Goal: Information Seeking & Learning: Find specific page/section

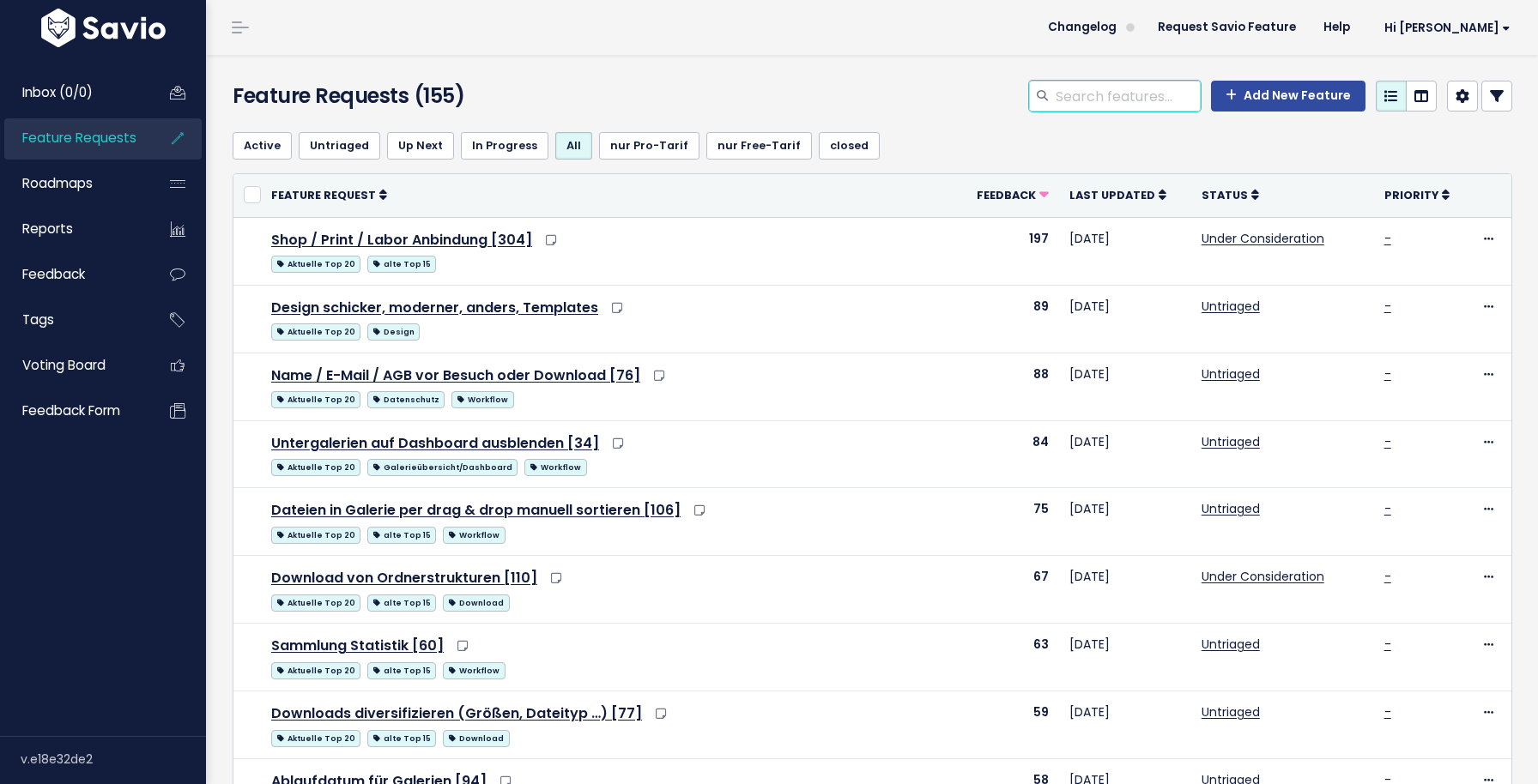
click at [1102, 94] on input "search" at bounding box center [1128, 96] width 147 height 30
type input "ausblenden"
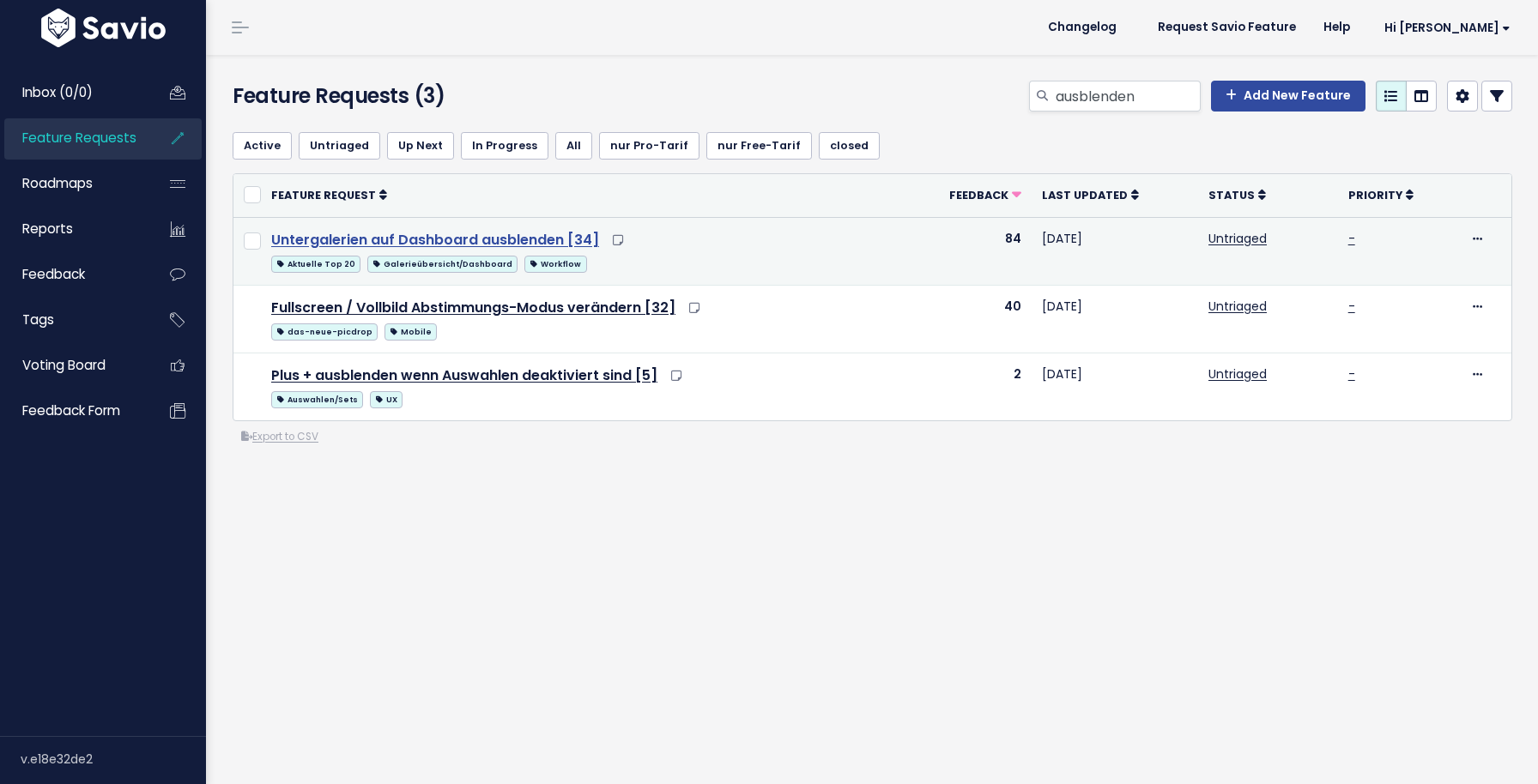
click at [428, 238] on link "Untergalerien auf Dashboard ausblenden [34]" at bounding box center [436, 240] width 328 height 20
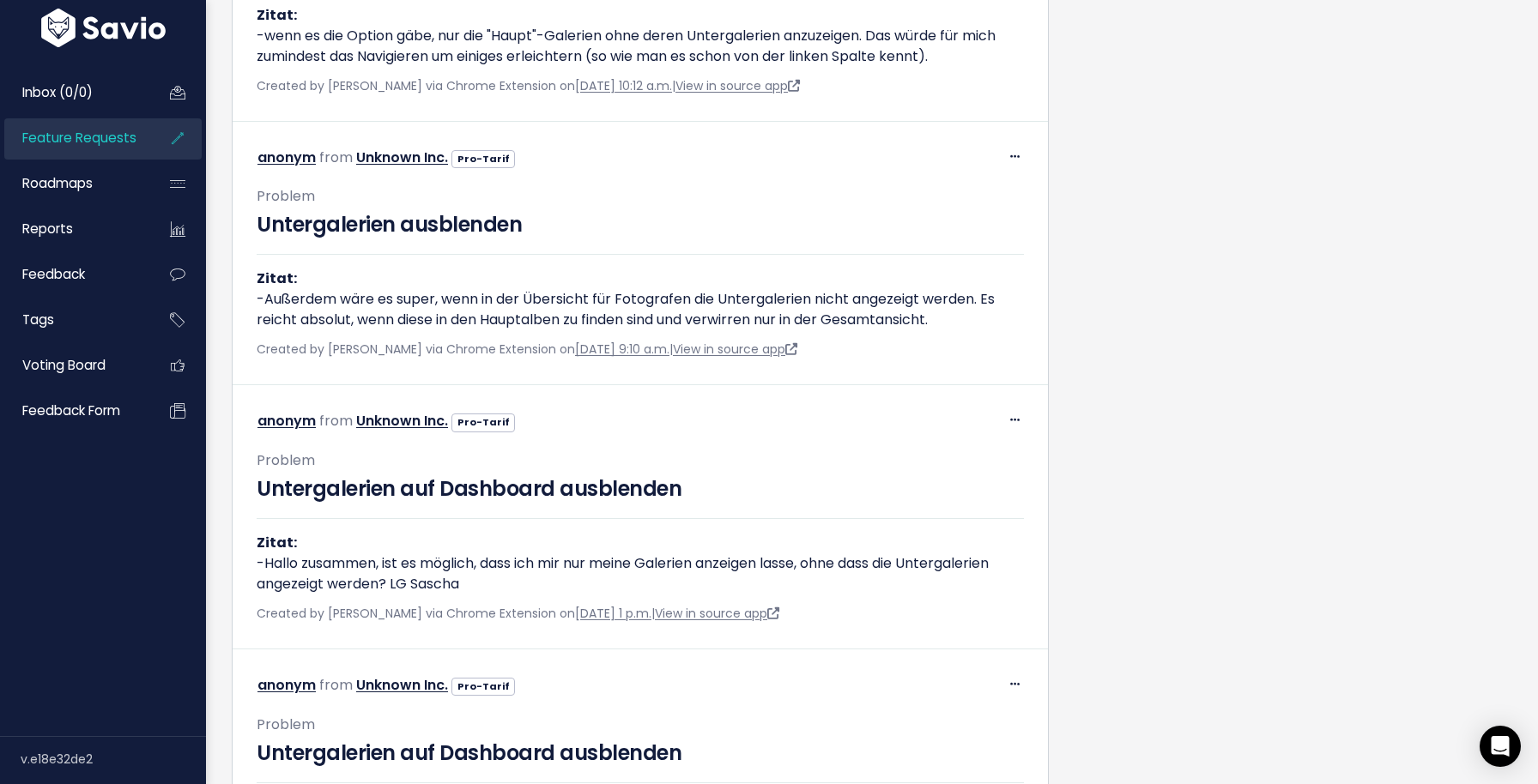
scroll to position [7724, 0]
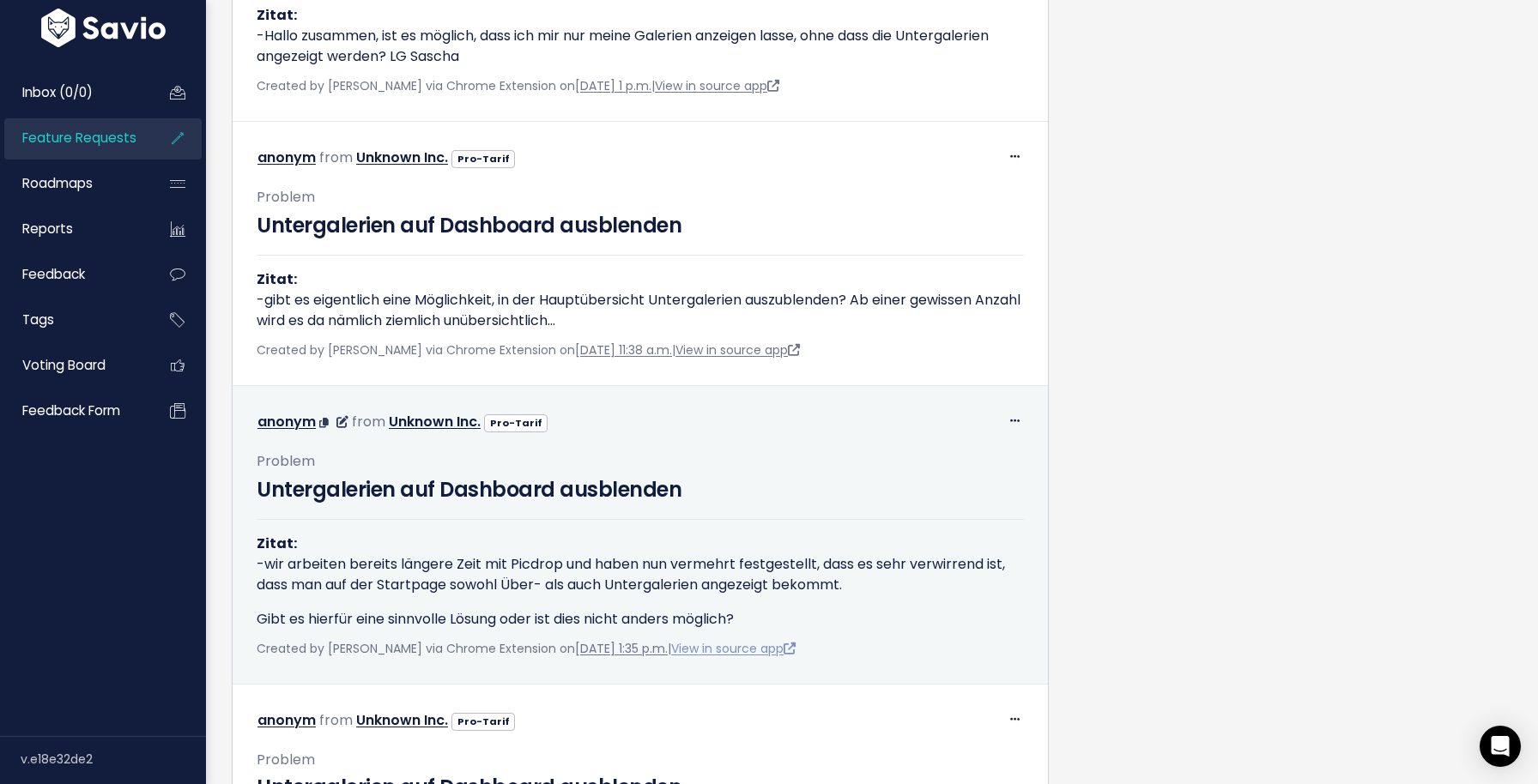
click at [777, 657] on link "View in source app" at bounding box center [733, 648] width 125 height 17
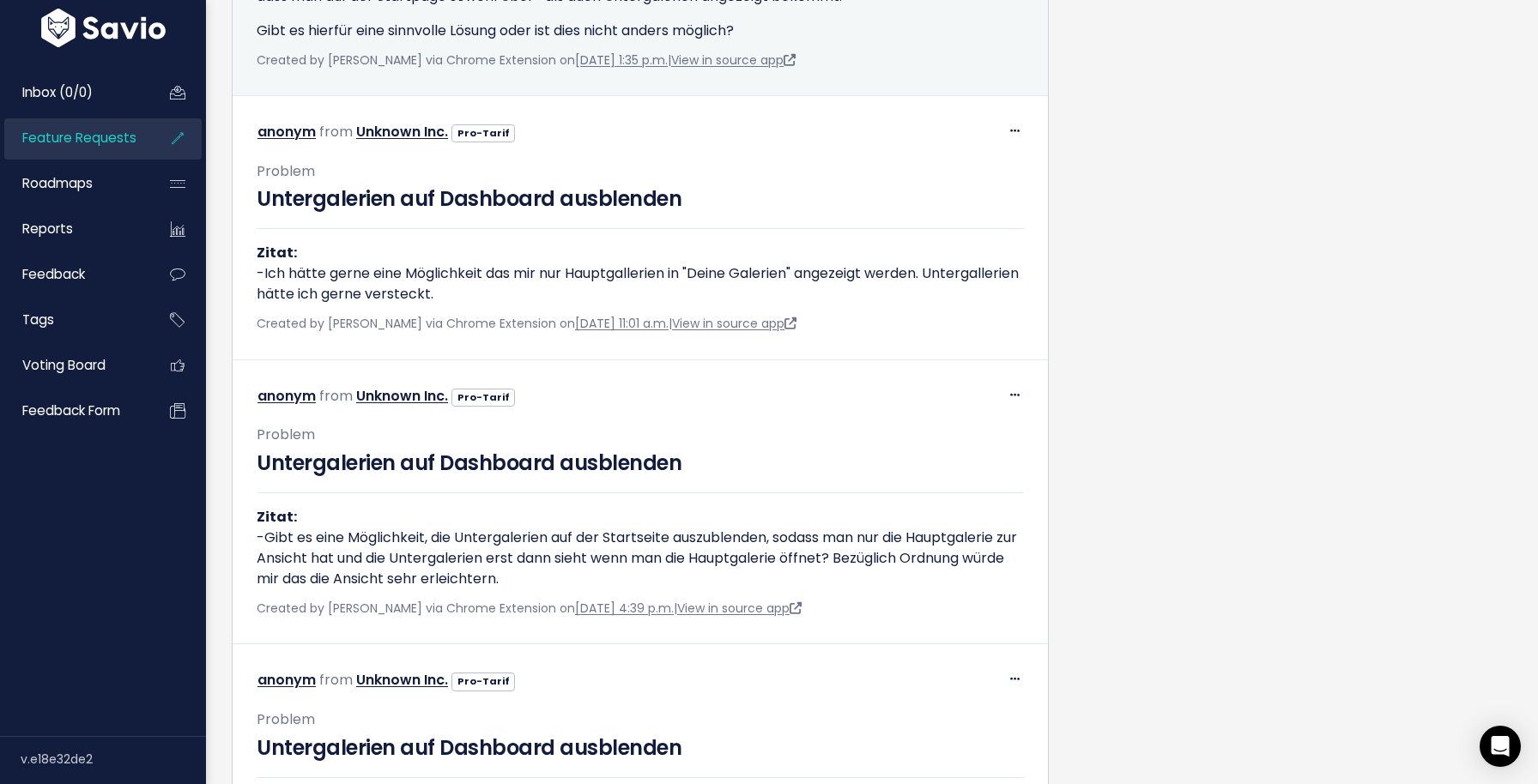
scroll to position [8335, 0]
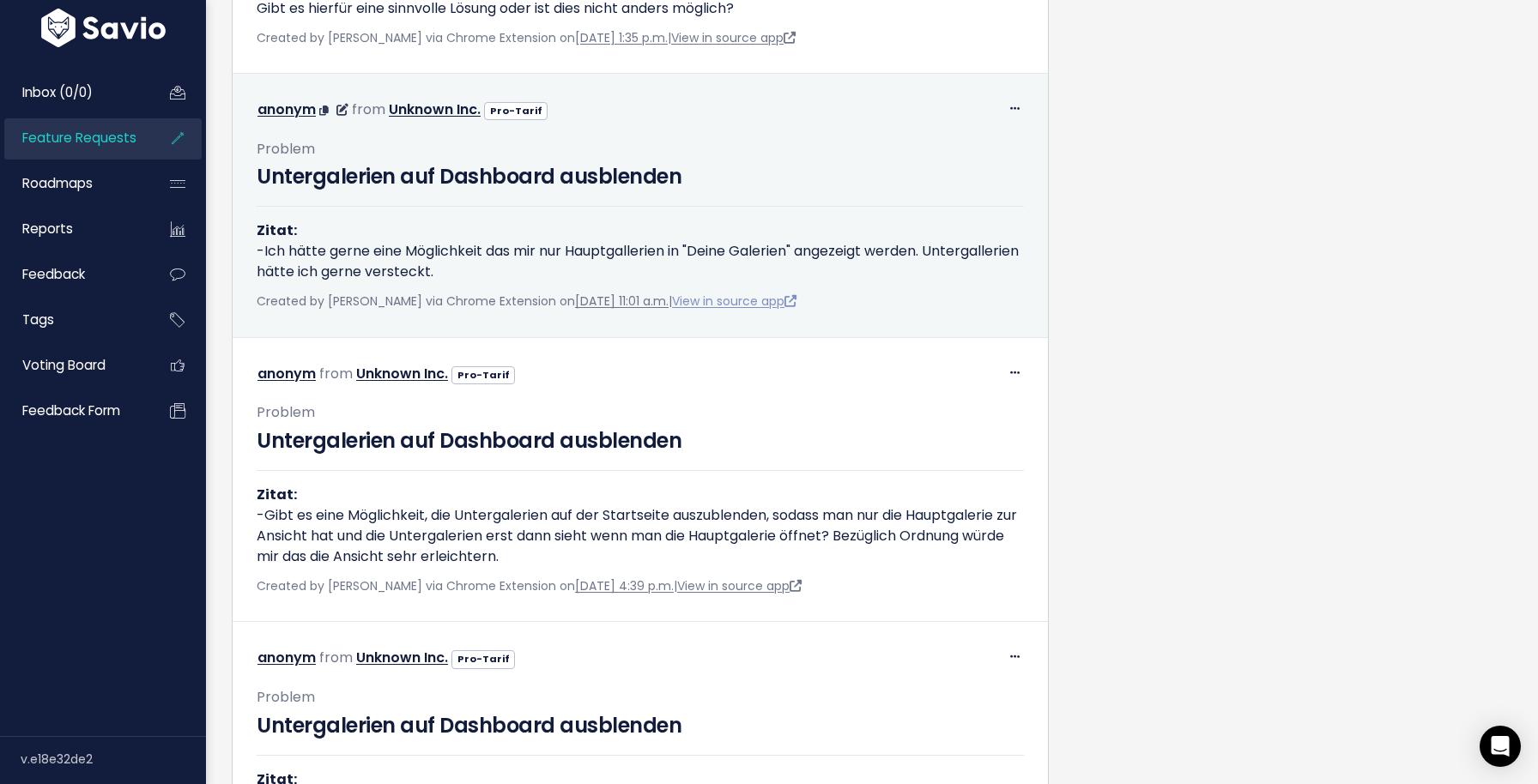
click at [783, 310] on link "View in source app" at bounding box center [734, 301] width 125 height 17
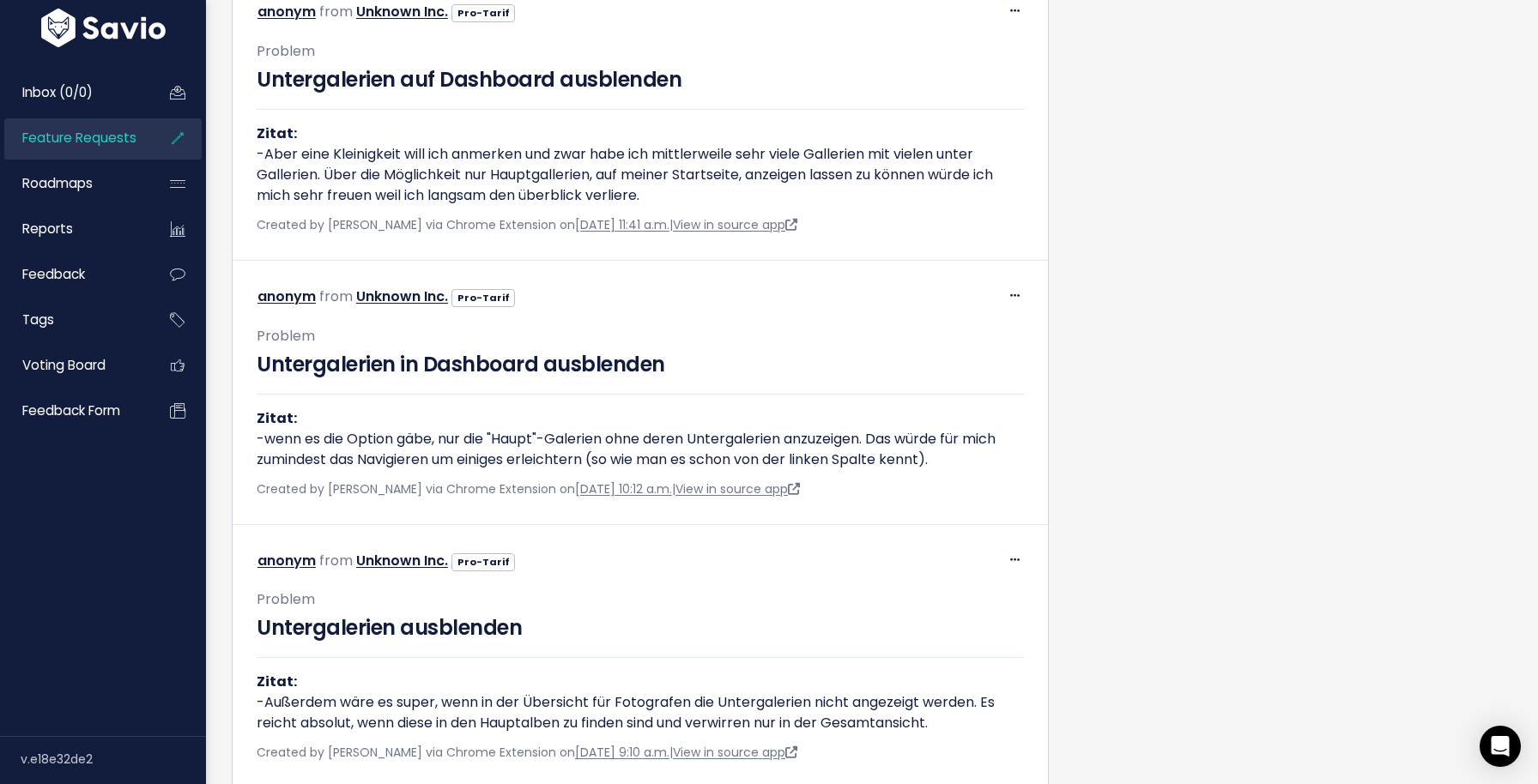
scroll to position [6431, 0]
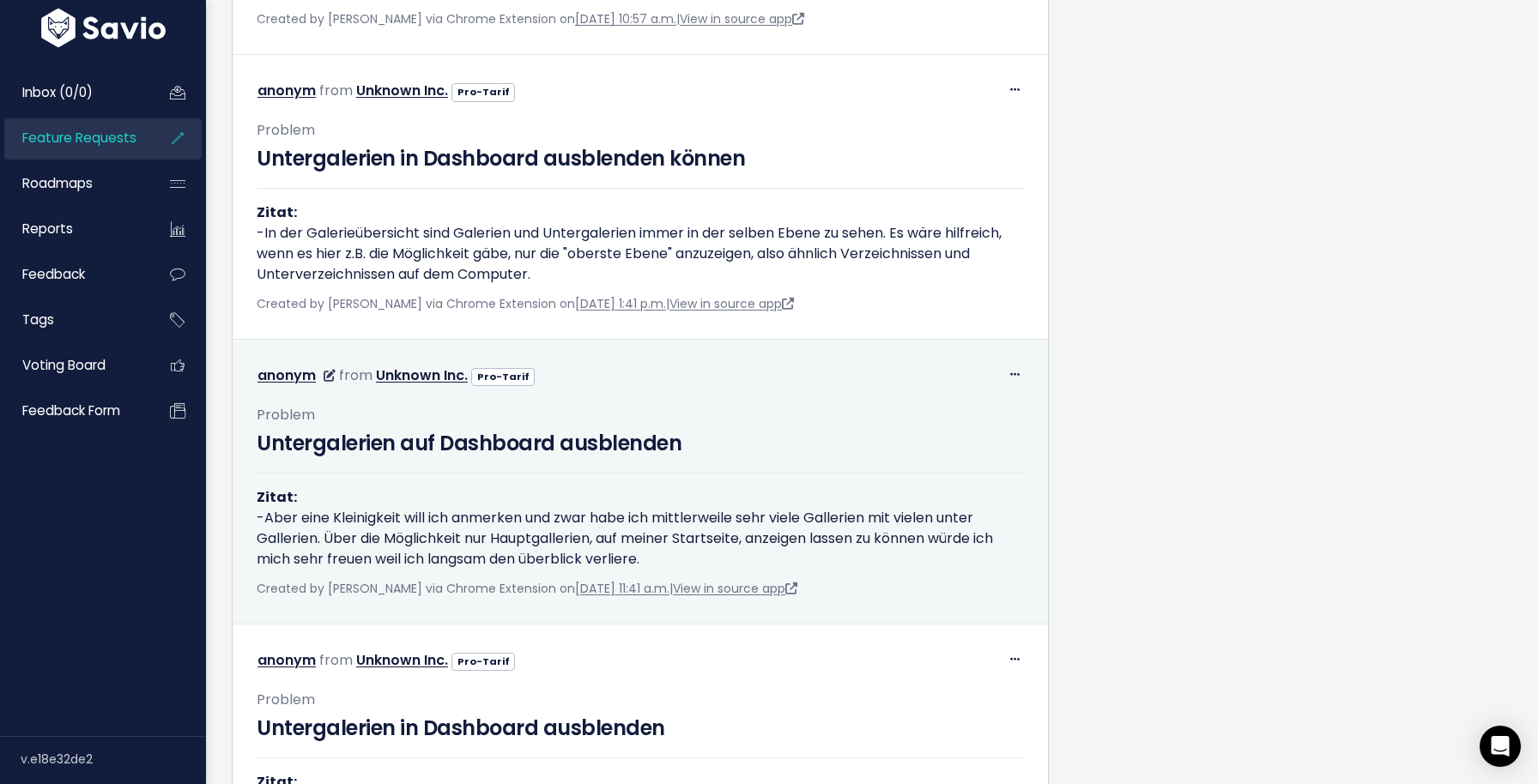
click at [760, 599] on div "Created by Florian Hampel via Chrome Extension on April 2, 2025, 11:41 a.m. | V…" at bounding box center [640, 589] width 767 height 22
click at [760, 597] on link "View in source app" at bounding box center [735, 588] width 125 height 17
